Goal: Information Seeking & Learning: Learn about a topic

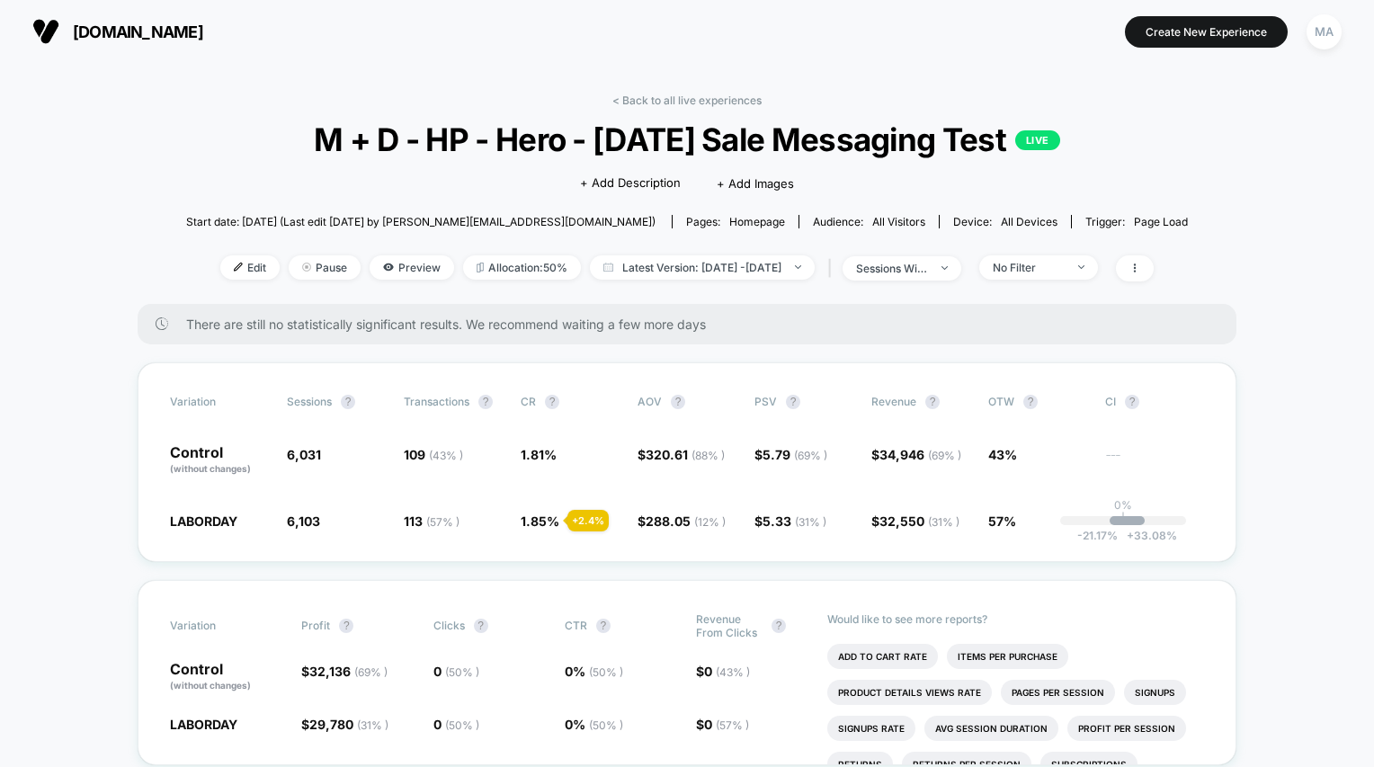
scroll to position [237, 0]
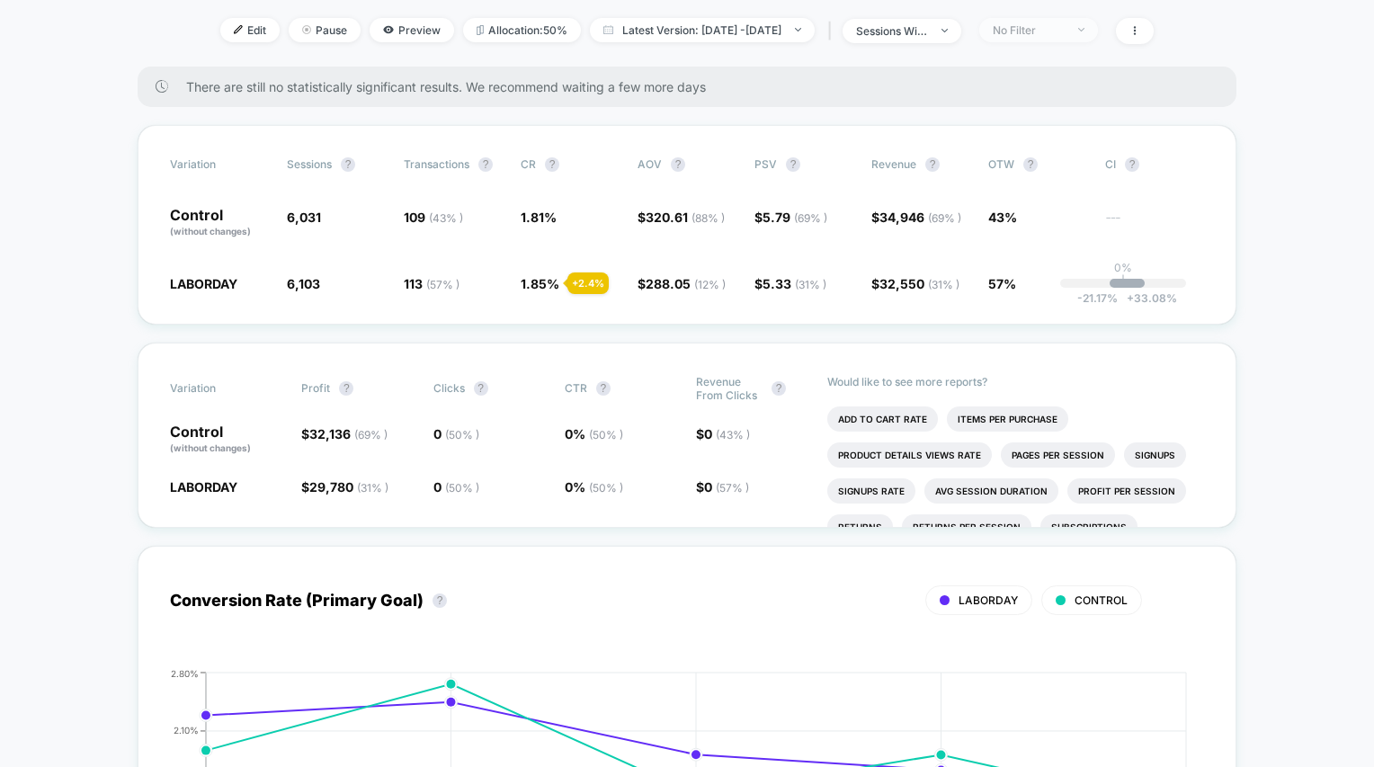
click at [1078, 30] on div at bounding box center [1070, 30] width 13 height 1
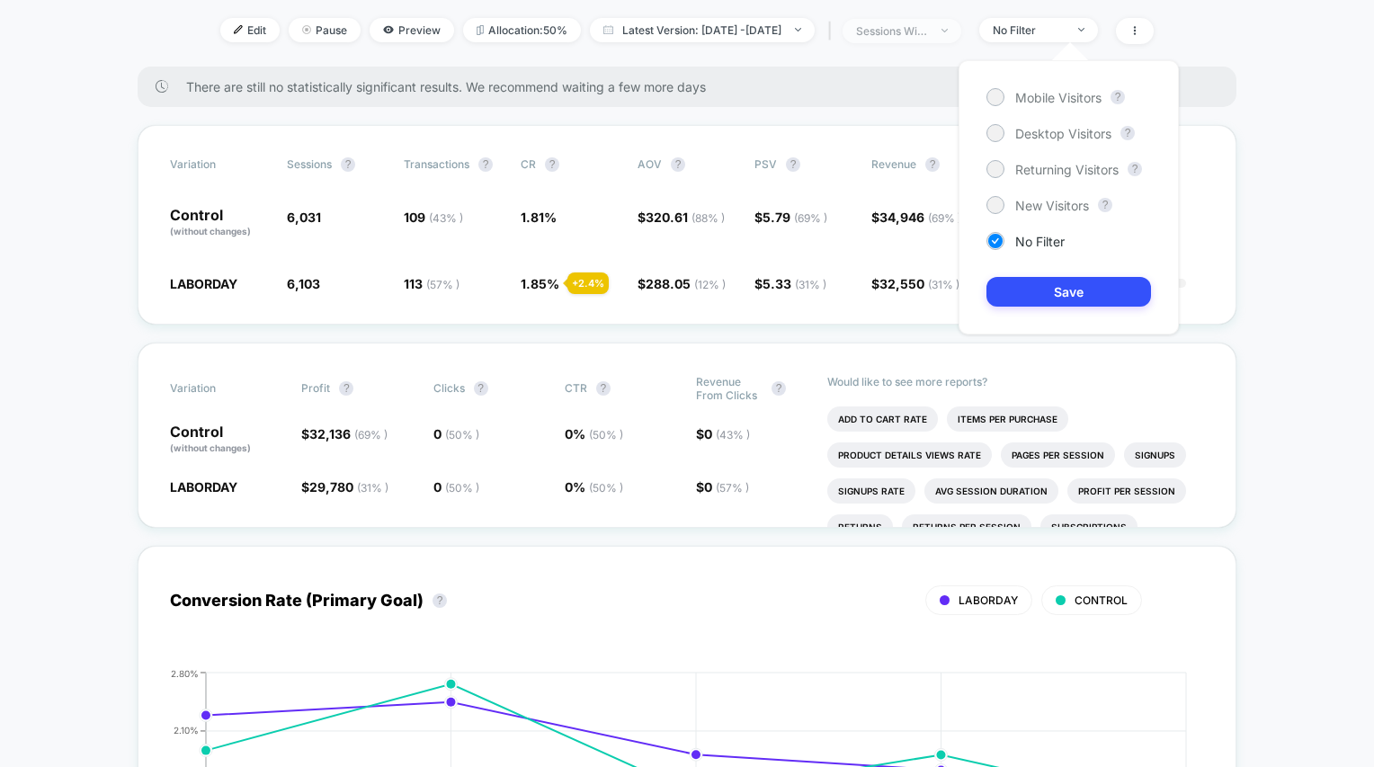
click at [941, 31] on div at bounding box center [934, 31] width 13 height 1
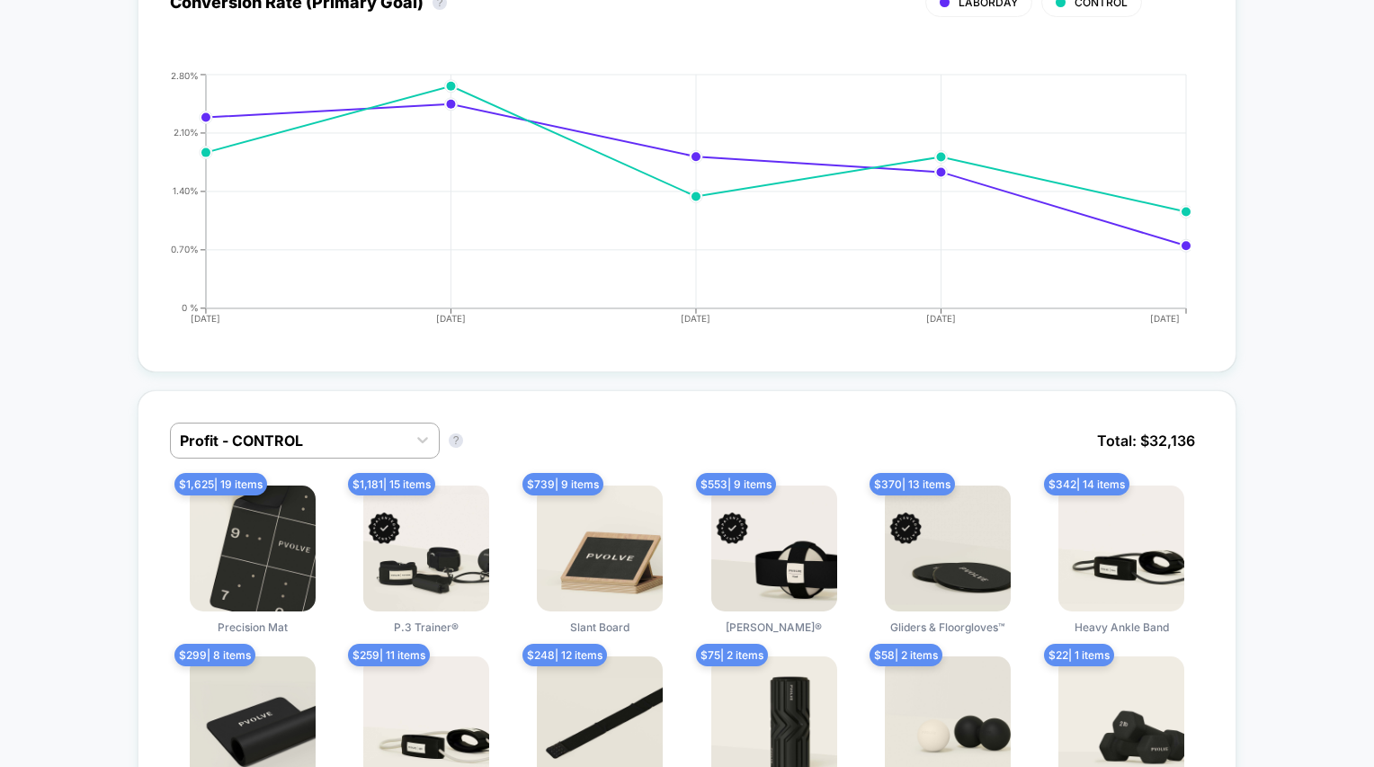
scroll to position [0, 0]
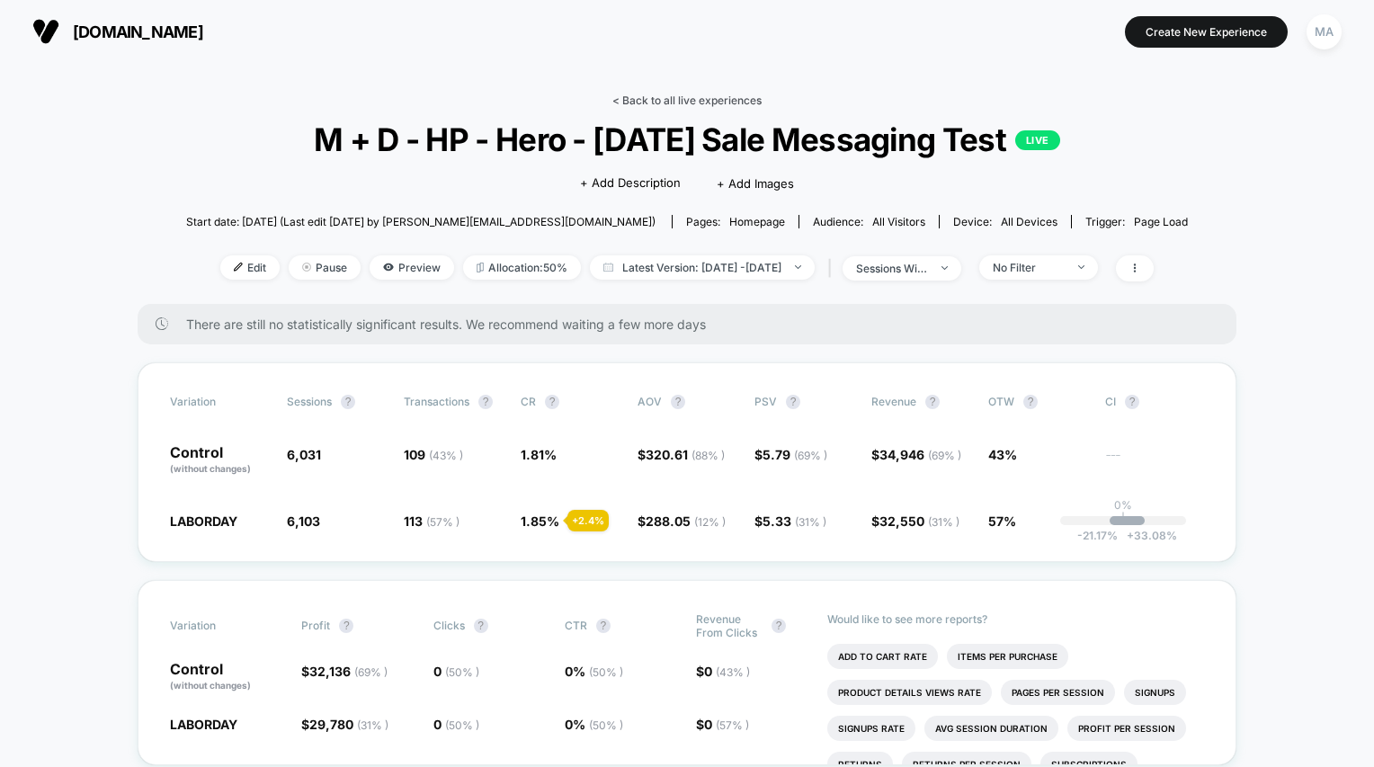
click at [649, 98] on link "< Back to all live experiences" at bounding box center [686, 99] width 149 height 13
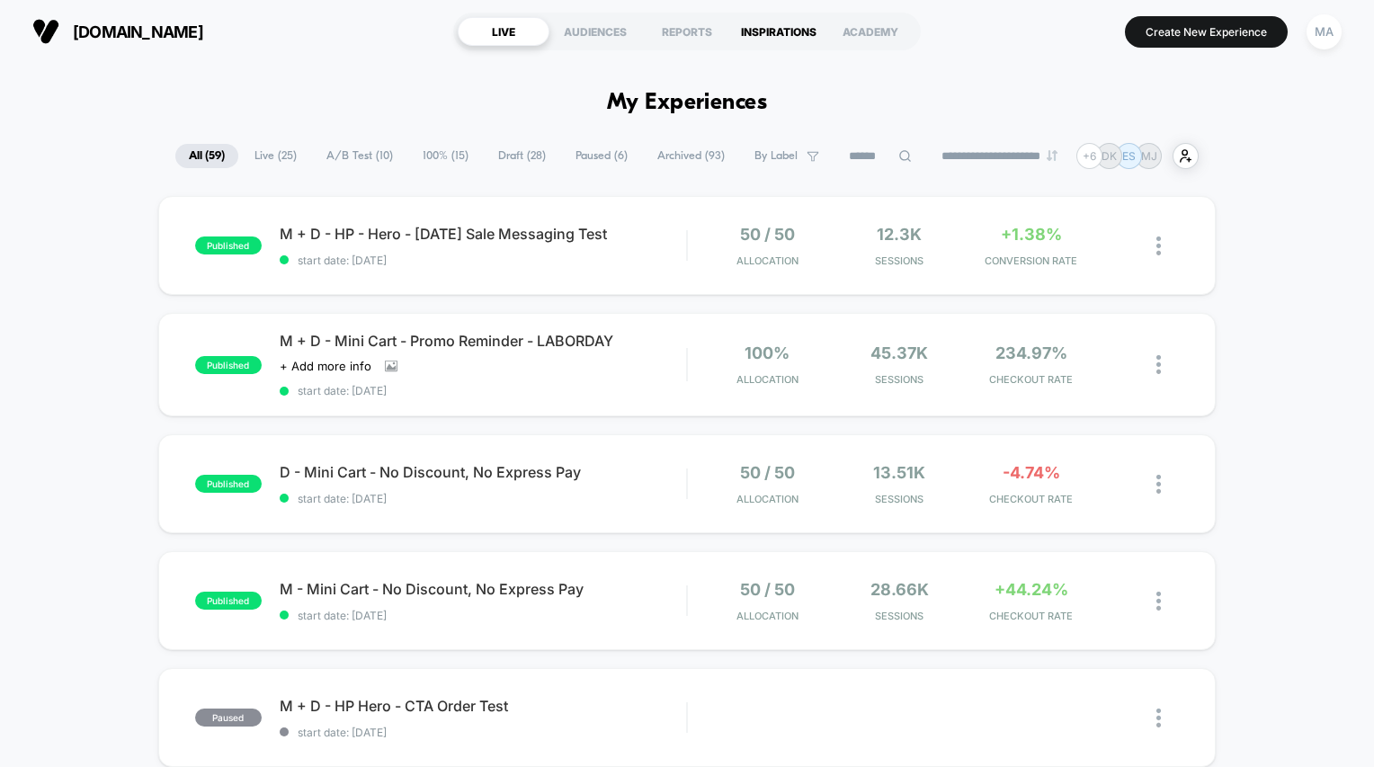
click at [763, 32] on div "INSPIRATIONS" at bounding box center [779, 31] width 92 height 29
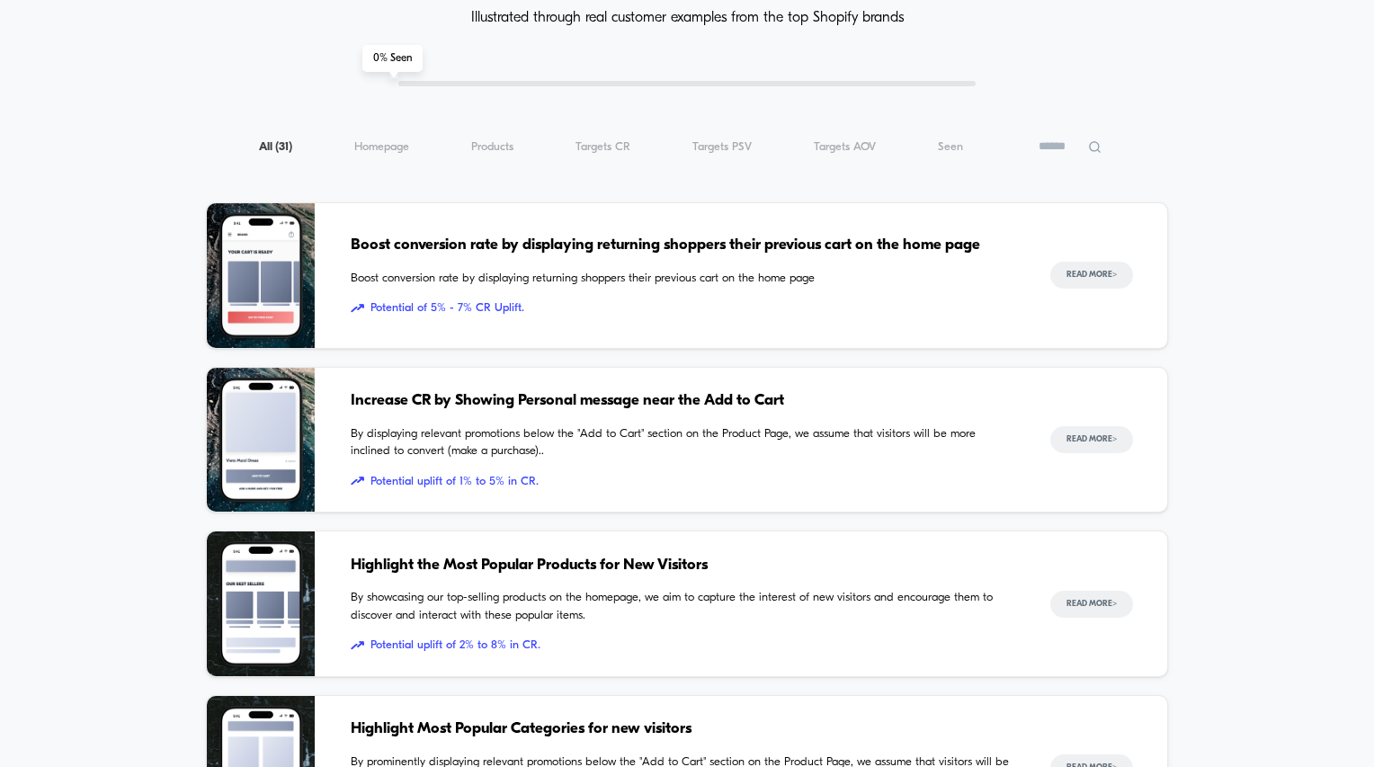
scroll to position [138, 0]
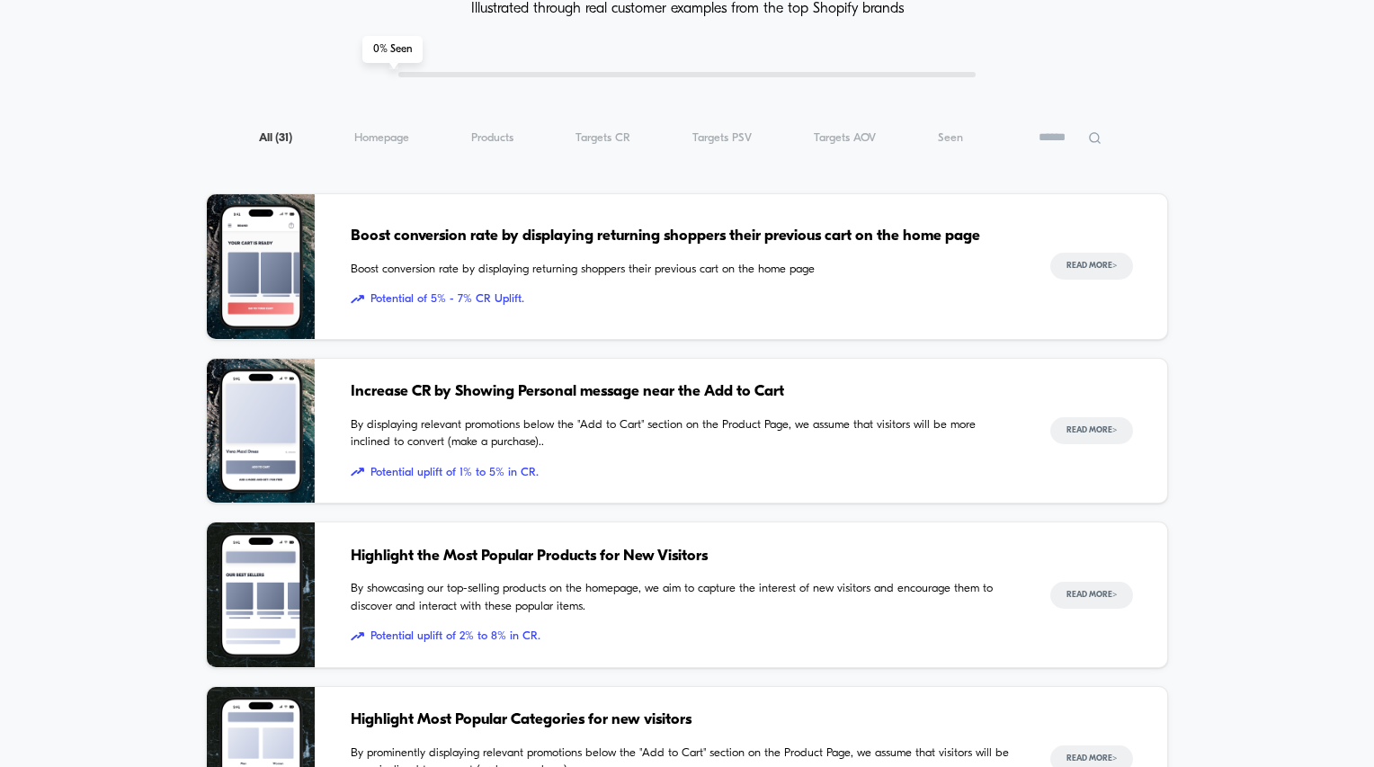
click at [518, 231] on span "Boost conversion rate by displaying returning shoppers their previous cart on t…" at bounding box center [682, 236] width 663 height 23
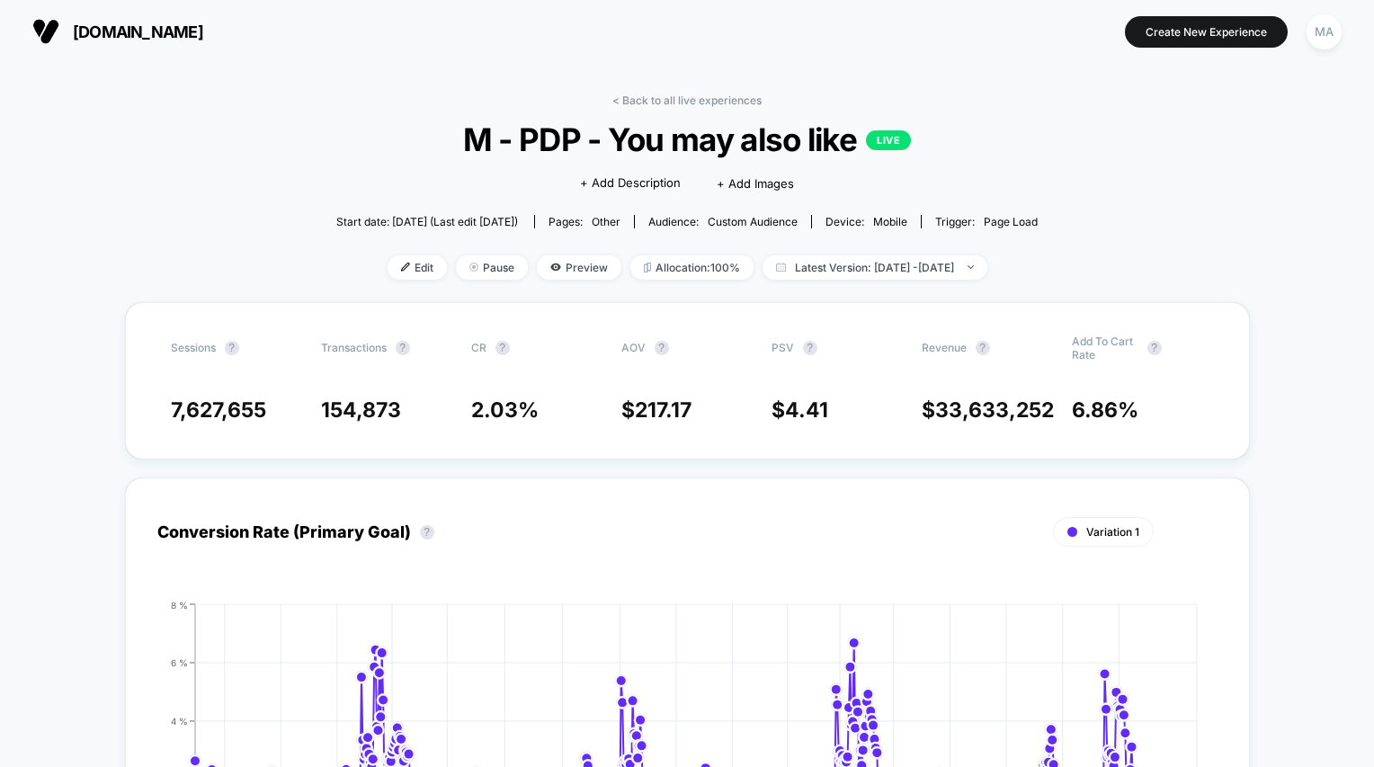
scroll to position [903, 0]
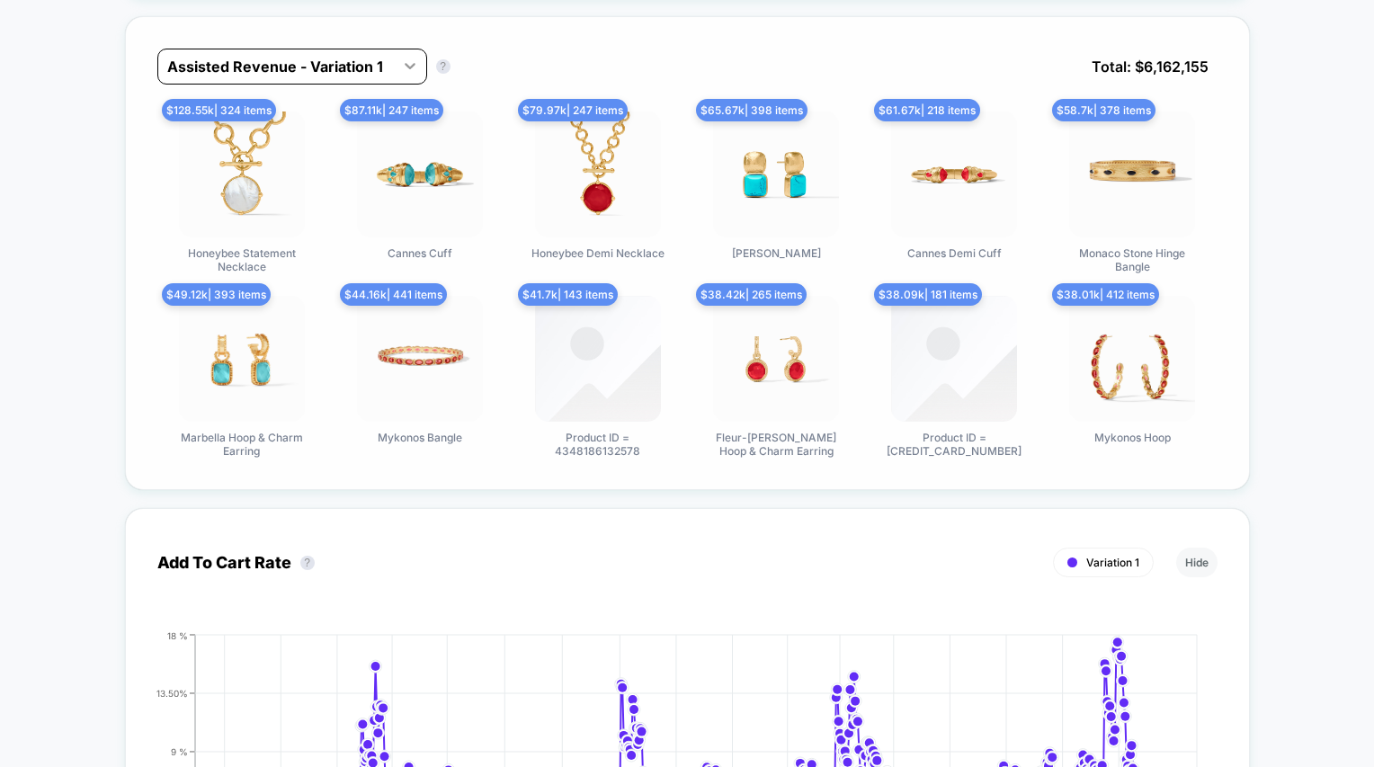
click at [414, 64] on icon at bounding box center [410, 66] width 11 height 6
